Goal: Obtain resource: Download file/media

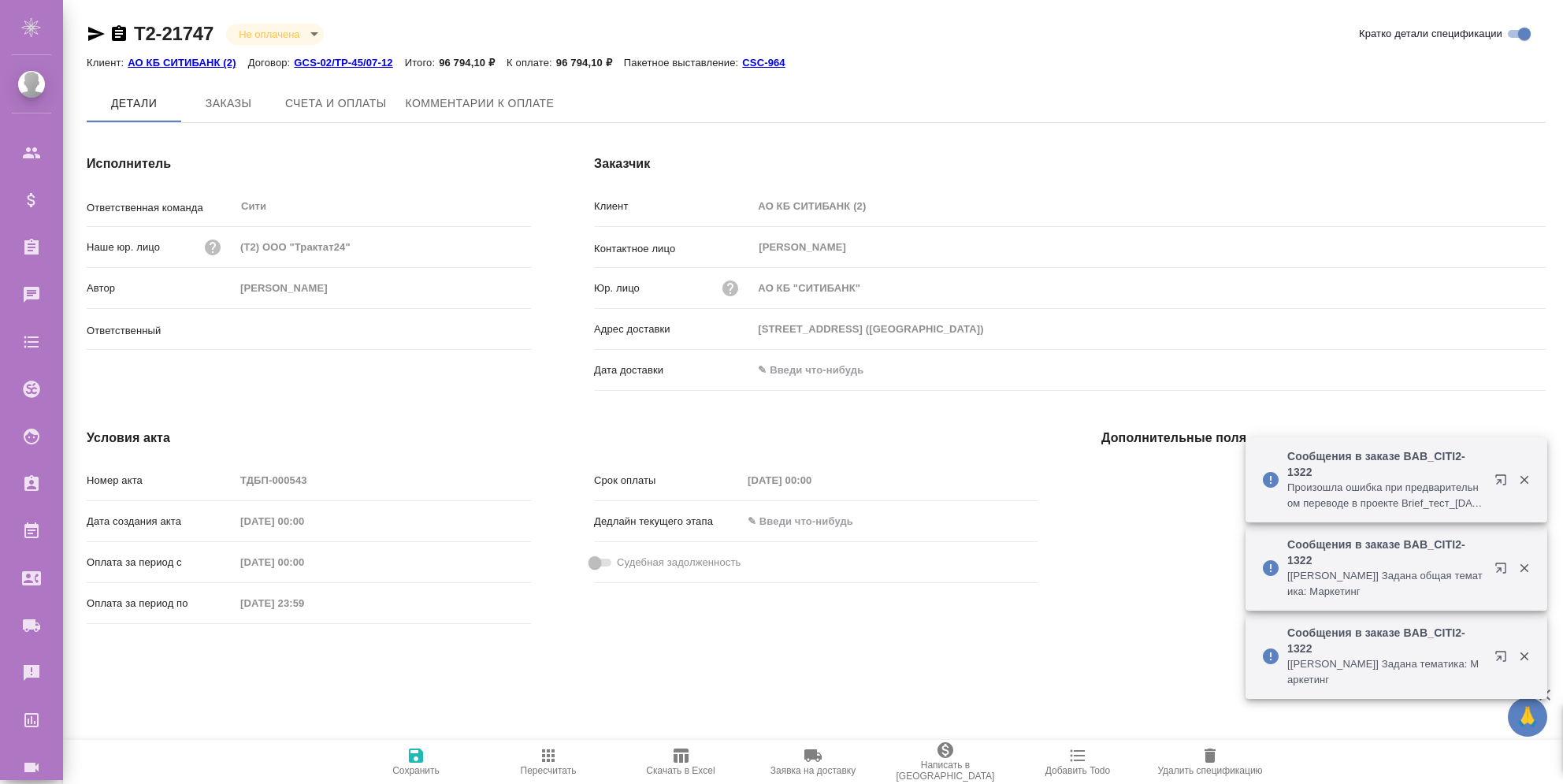
type input "[PERSON_NAME]"
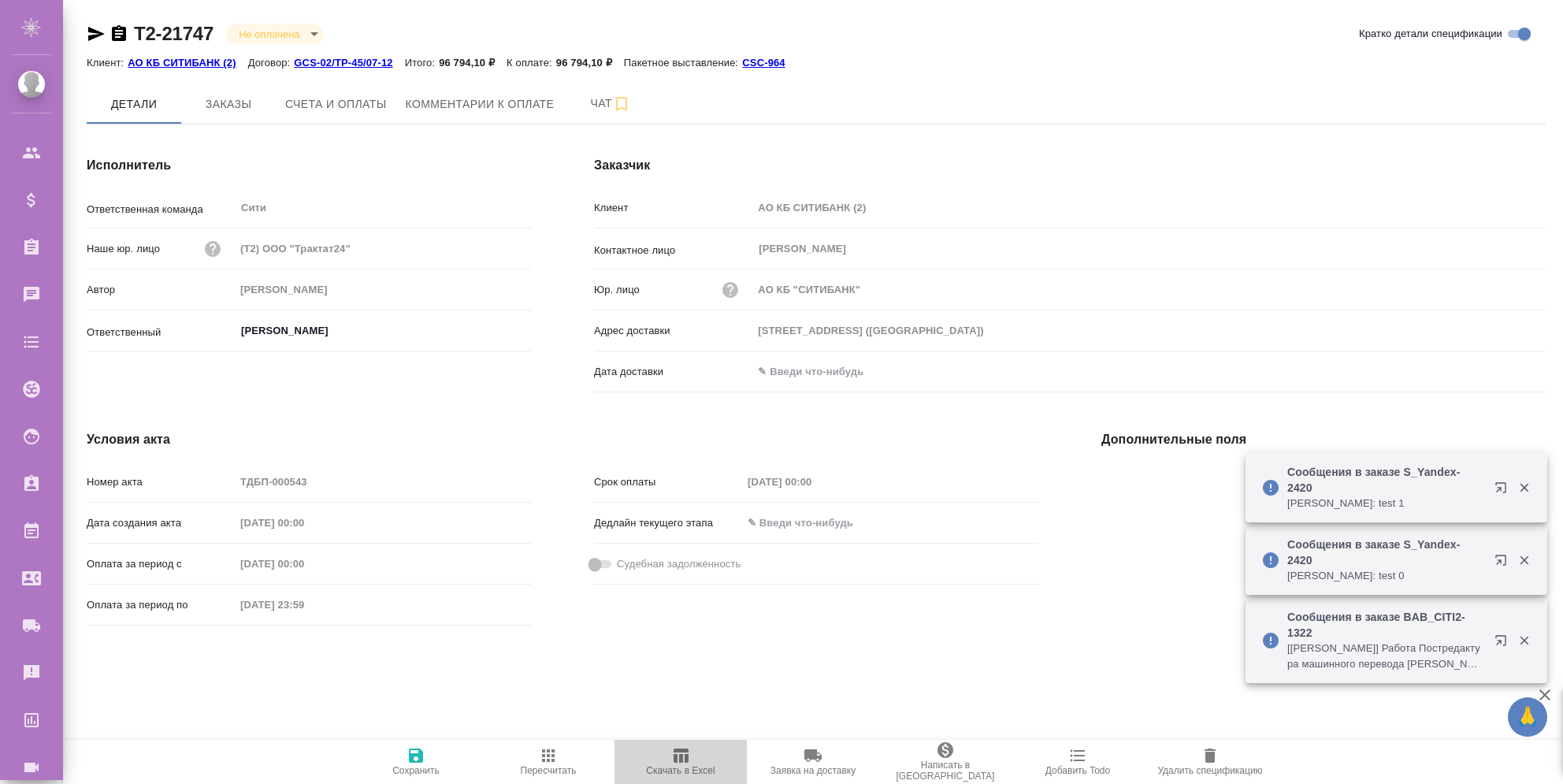
click at [679, 755] on icon "button" at bounding box center [680, 754] width 19 height 19
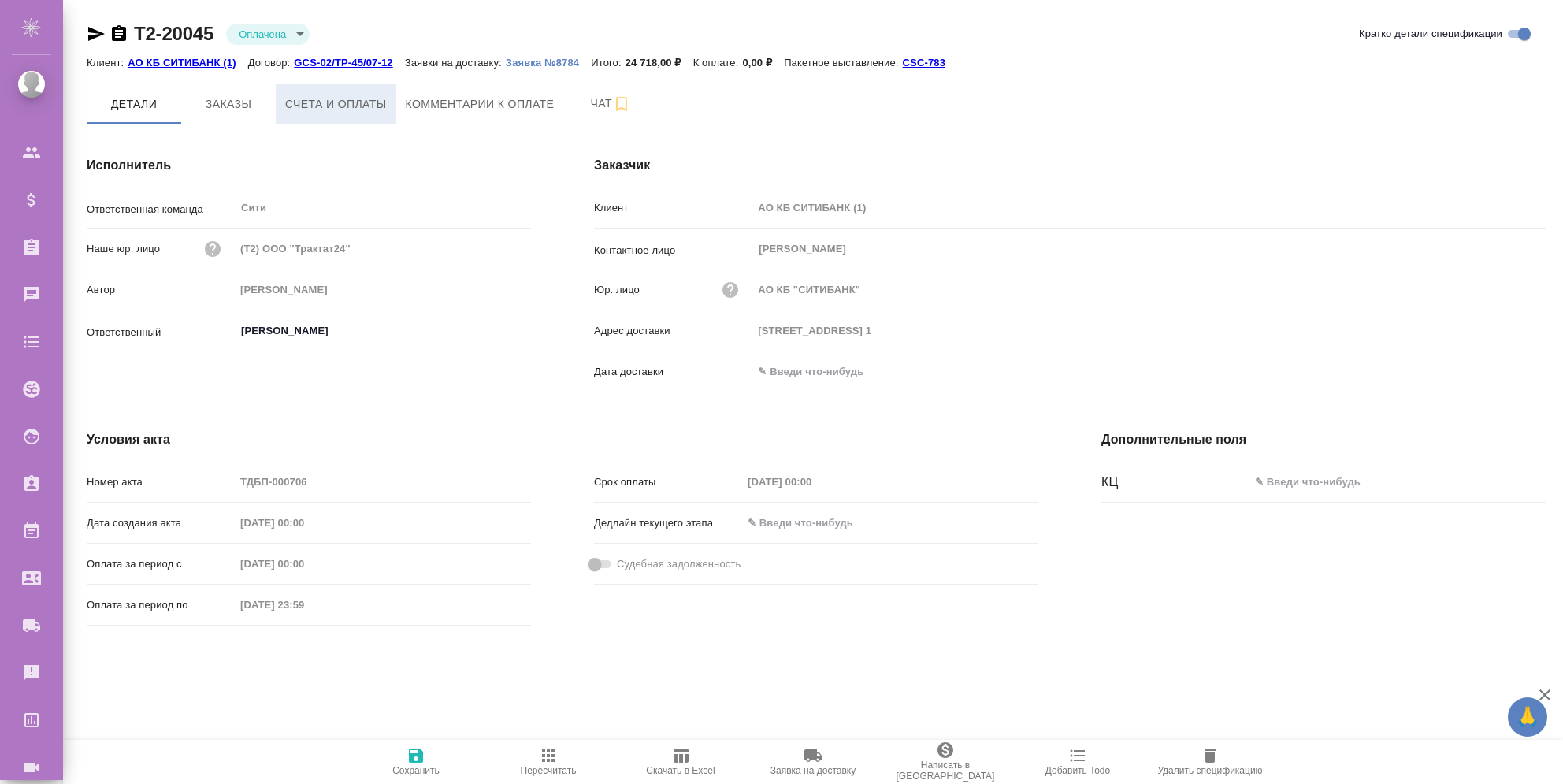
click at [308, 115] on button "Счета и оплаты" at bounding box center [335, 104] width 121 height 39
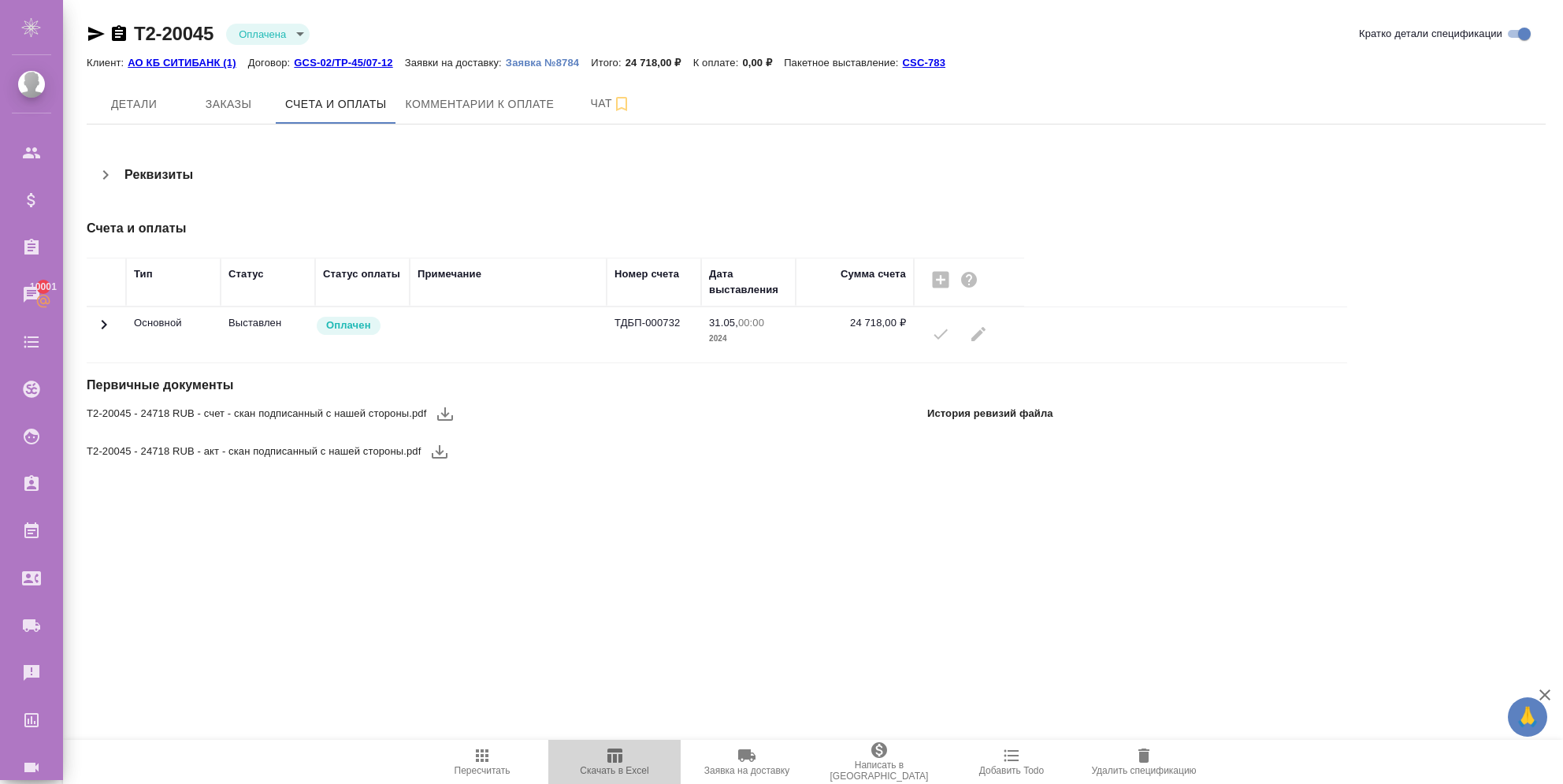
click at [612, 770] on span "Скачать в Excel" at bounding box center [614, 771] width 69 height 11
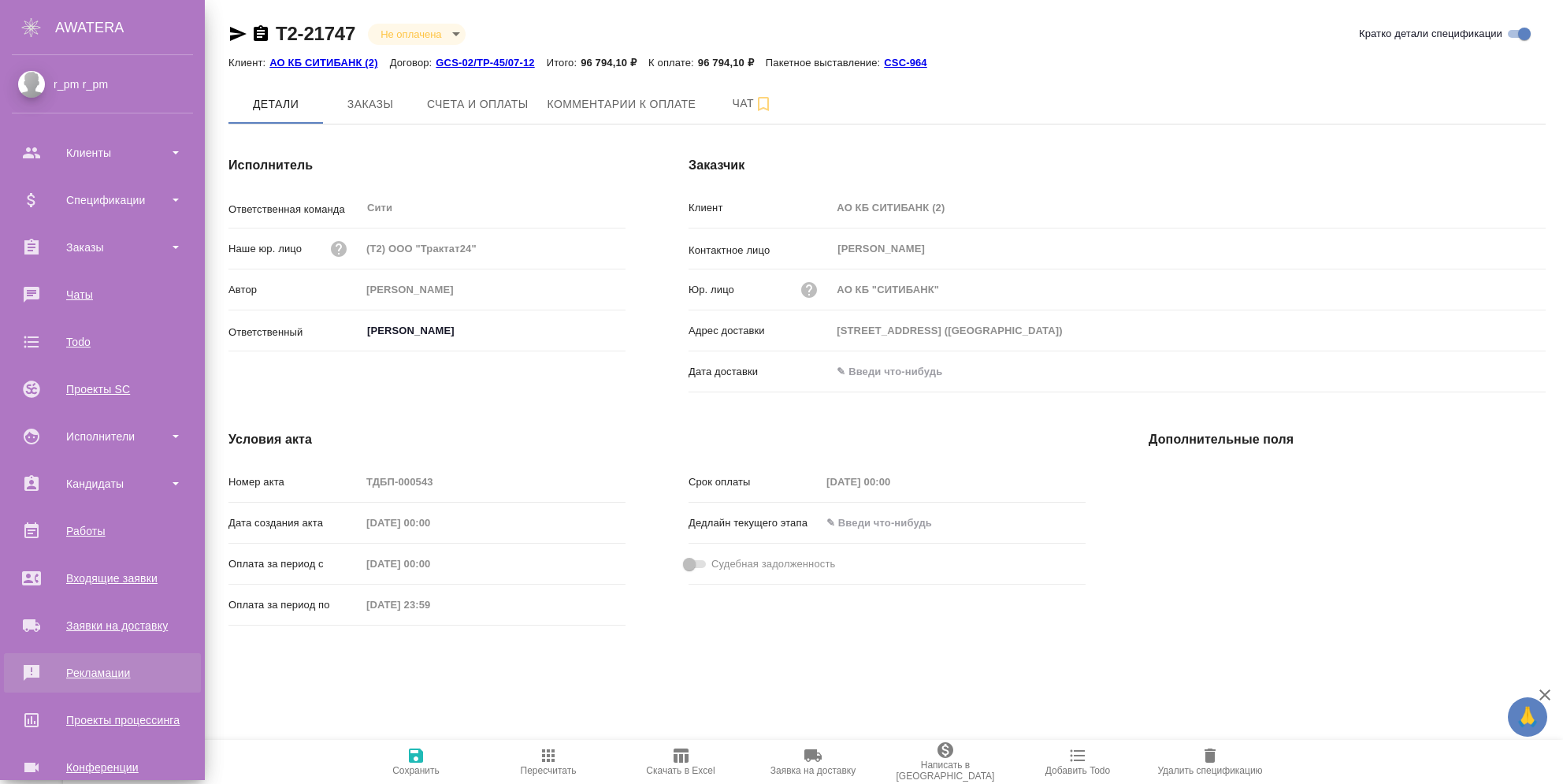
scroll to position [77, 0]
